Goal: Information Seeking & Learning: Find specific fact

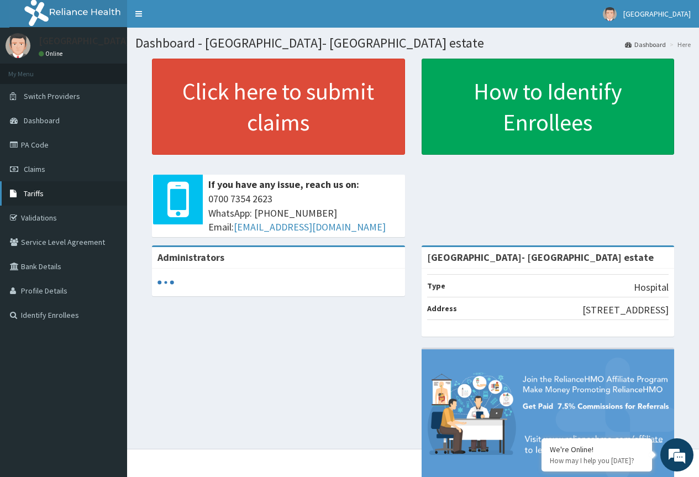
click at [33, 193] on span "Tariffs" at bounding box center [34, 193] width 20 height 10
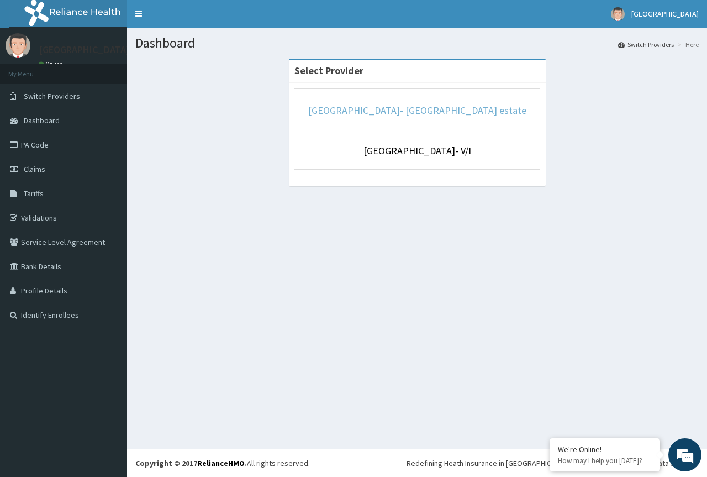
click at [397, 109] on link "[GEOGRAPHIC_DATA]- [GEOGRAPHIC_DATA] estate" at bounding box center [417, 110] width 218 height 13
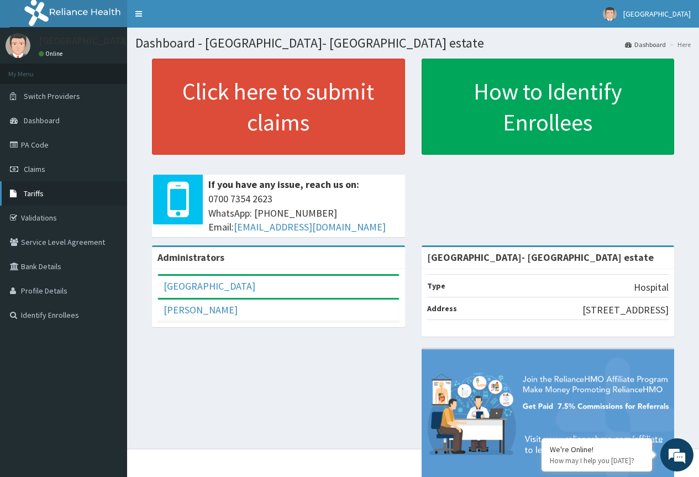
click at [31, 190] on span "Tariffs" at bounding box center [34, 193] width 20 height 10
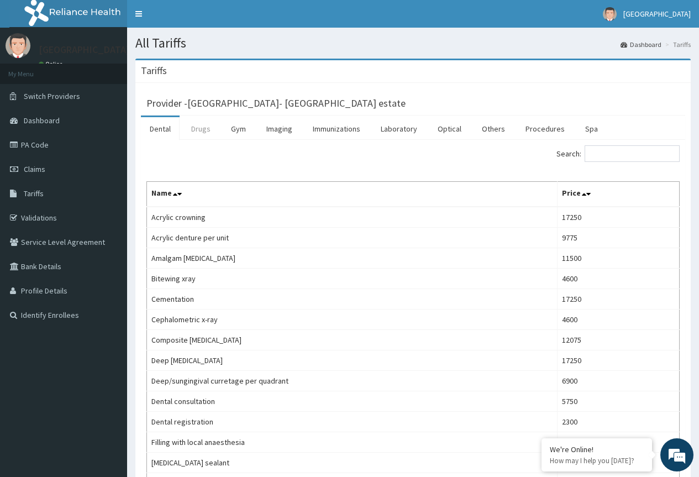
click at [201, 131] on link "Drugs" at bounding box center [200, 128] width 37 height 23
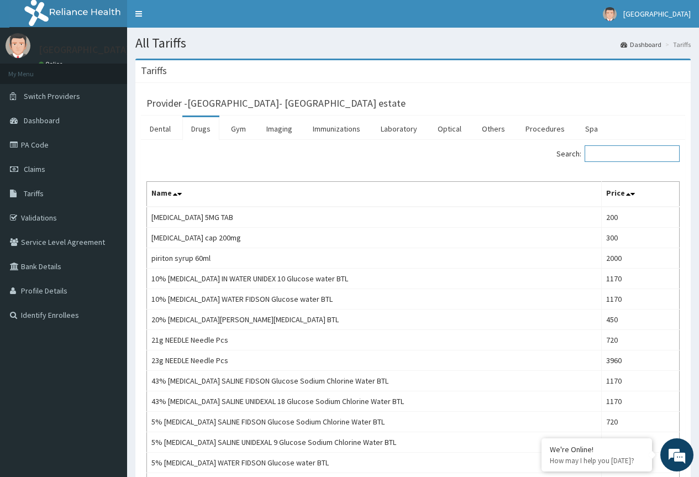
click at [623, 157] on input "Search:" at bounding box center [631, 153] width 95 height 17
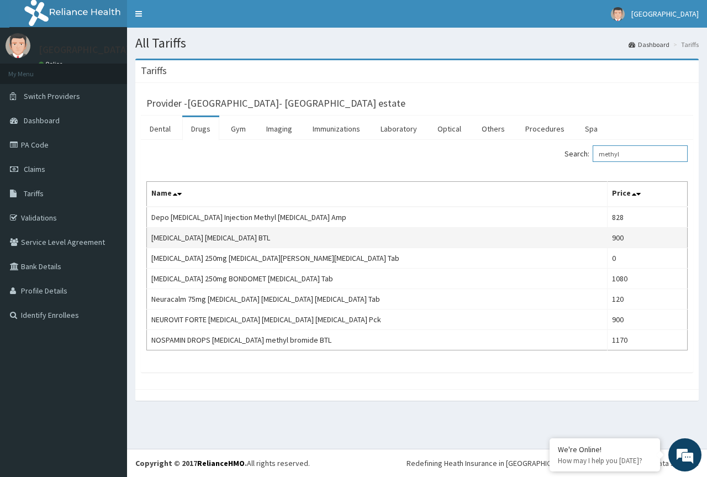
type input "methyl"
drag, startPoint x: 286, startPoint y: 239, endPoint x: 150, endPoint y: 233, distance: 135.5
click at [150, 233] on td "Methyl salicylate Methyl salicylate BTL" at bounding box center [377, 238] width 461 height 20
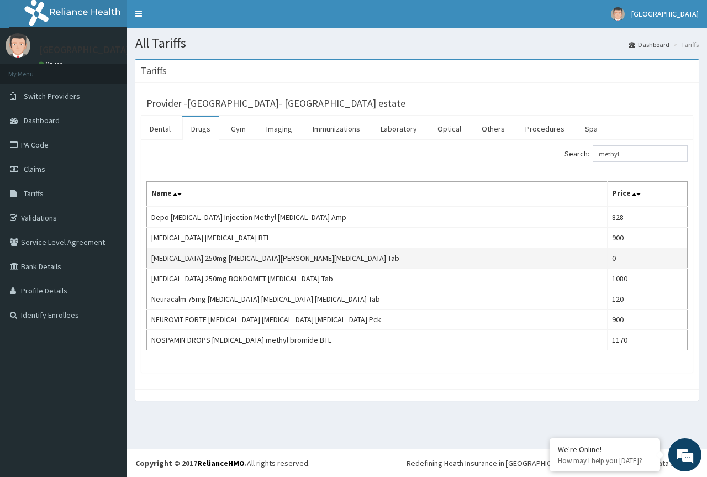
copy td "Methyl salicylate Methyl salicylate BTL"
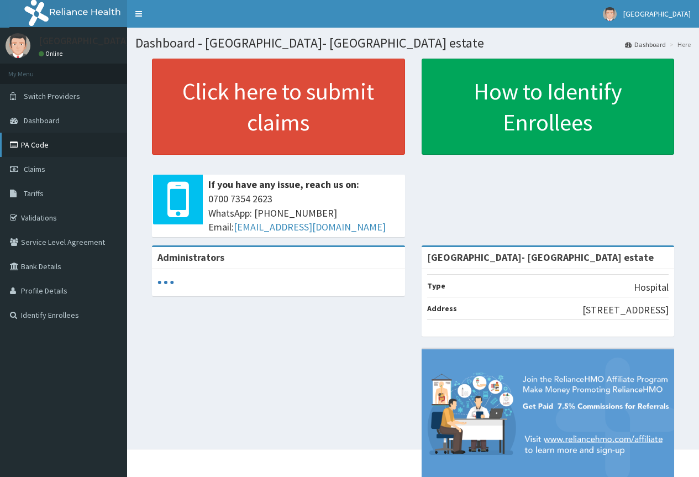
click at [45, 146] on link "PA Code" at bounding box center [63, 145] width 127 height 24
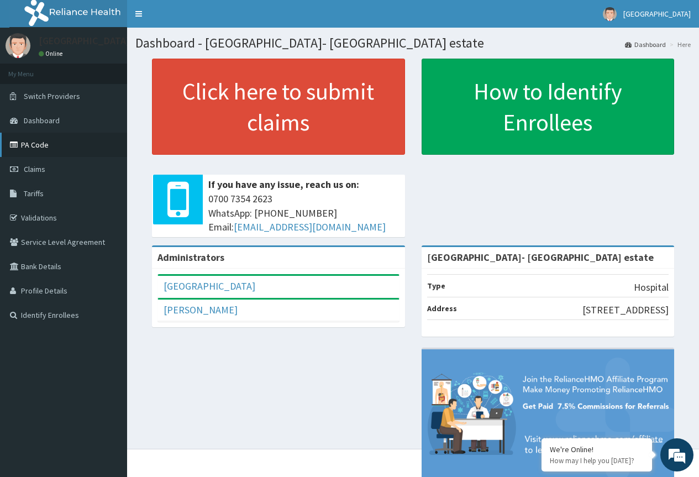
click at [36, 148] on link "PA Code" at bounding box center [63, 145] width 127 height 24
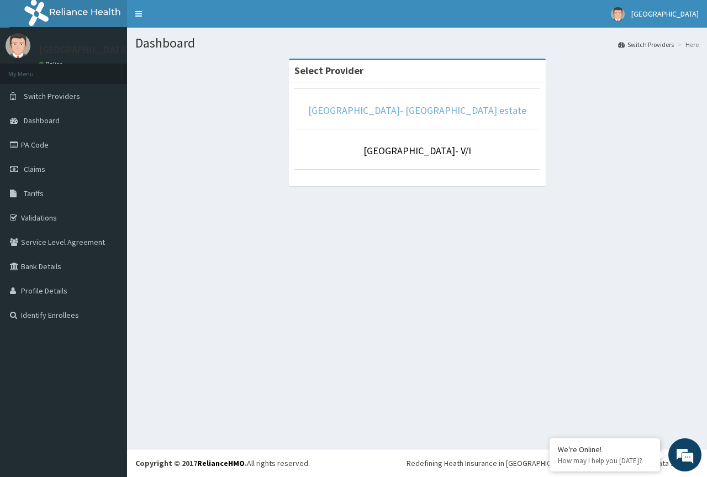
click at [421, 116] on link "[GEOGRAPHIC_DATA]- [GEOGRAPHIC_DATA] estate" at bounding box center [417, 110] width 218 height 13
